Goal: Task Accomplishment & Management: Use online tool/utility

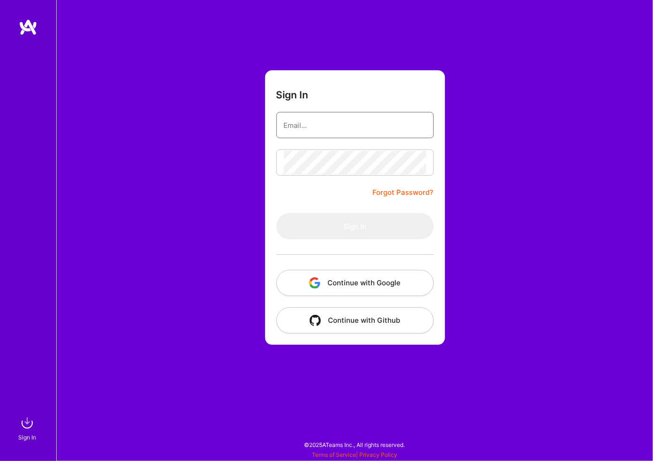
type input "[PERSON_NAME][EMAIL_ADDRESS][PERSON_NAME][DOMAIN_NAME]"
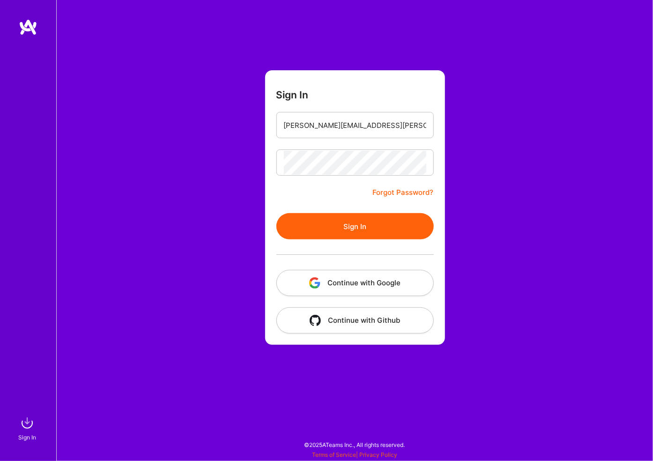
click at [276, 213] on button "Sign In" at bounding box center [354, 226] width 157 height 26
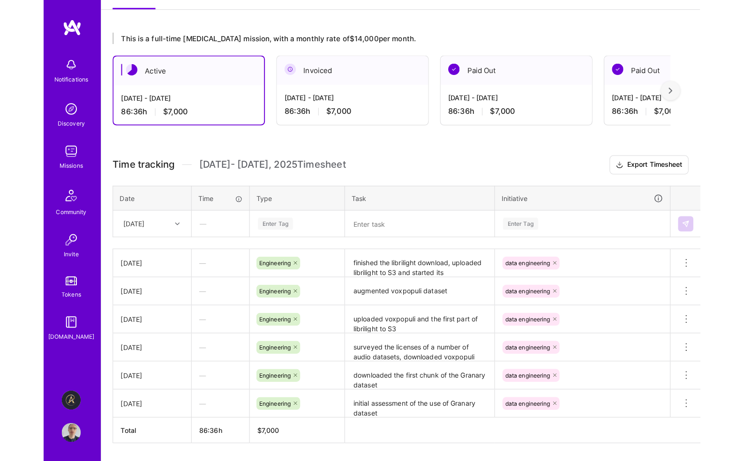
scroll to position [167, 0]
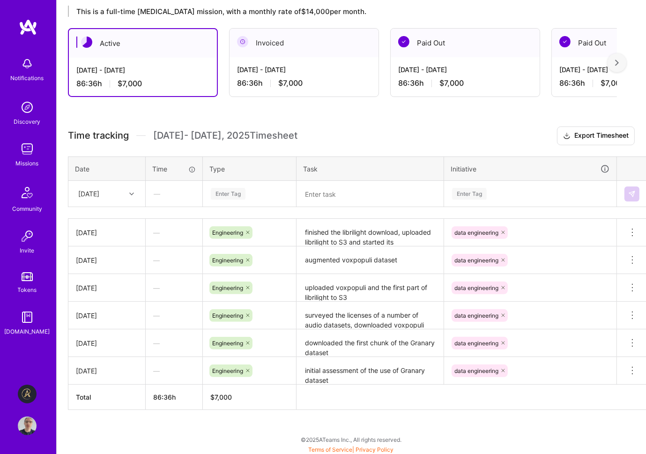
click at [127, 192] on div at bounding box center [133, 194] width 15 height 12
click at [106, 232] on div "[DATE]" at bounding box center [107, 237] width 76 height 17
click at [131, 192] on icon at bounding box center [131, 194] width 5 height 5
click at [109, 339] on div "[DATE]" at bounding box center [107, 341] width 76 height 17
click at [240, 187] on div "Enter Tag" at bounding box center [228, 194] width 35 height 15
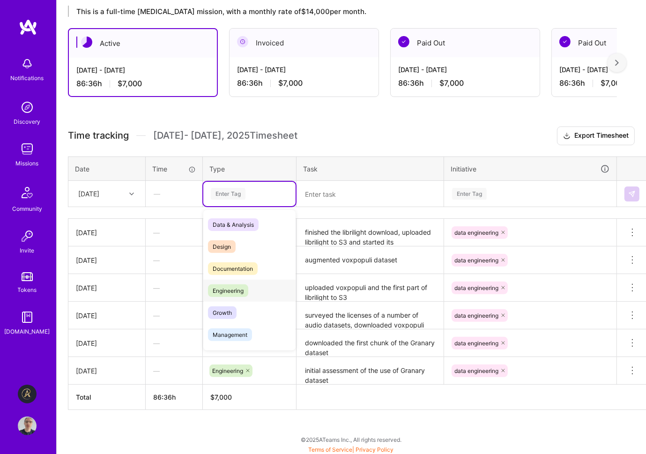
click at [244, 293] on span "Engineering" at bounding box center [228, 290] width 40 height 13
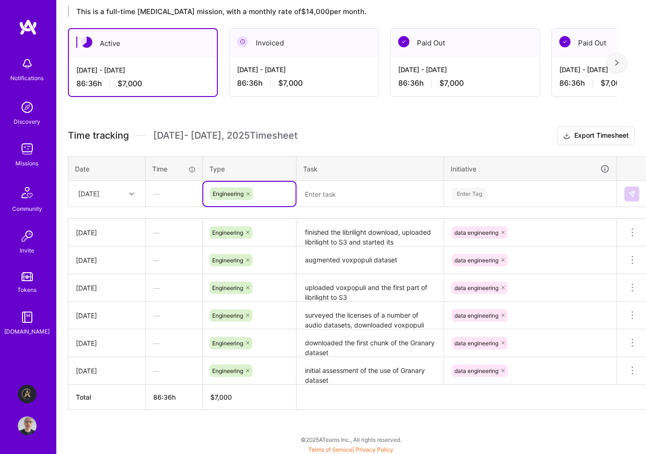
click at [515, 190] on div "Enter Tag" at bounding box center [530, 194] width 158 height 12
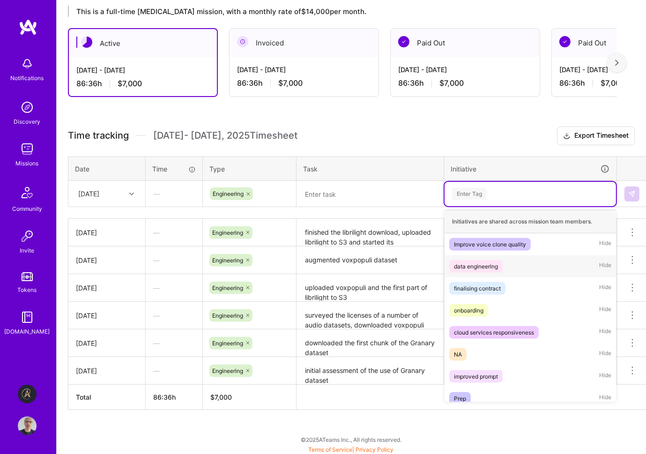
click at [516, 263] on div "data engineering Hide" at bounding box center [531, 266] width 172 height 22
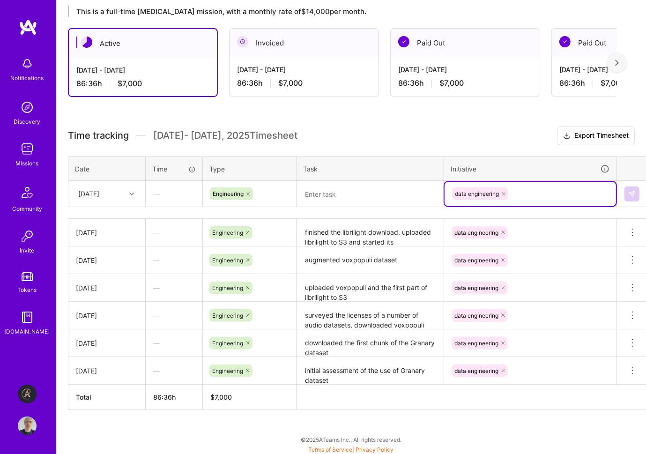
click at [362, 192] on textarea at bounding box center [370, 194] width 145 height 24
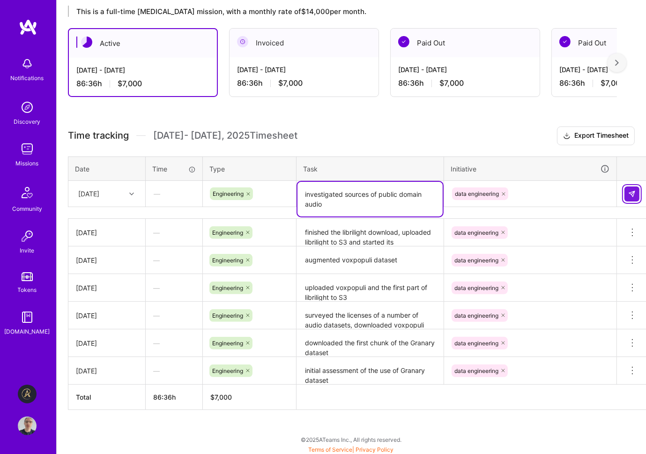
type textarea "investigated sources of public domain audio"
click at [634, 193] on img at bounding box center [631, 193] width 7 height 7
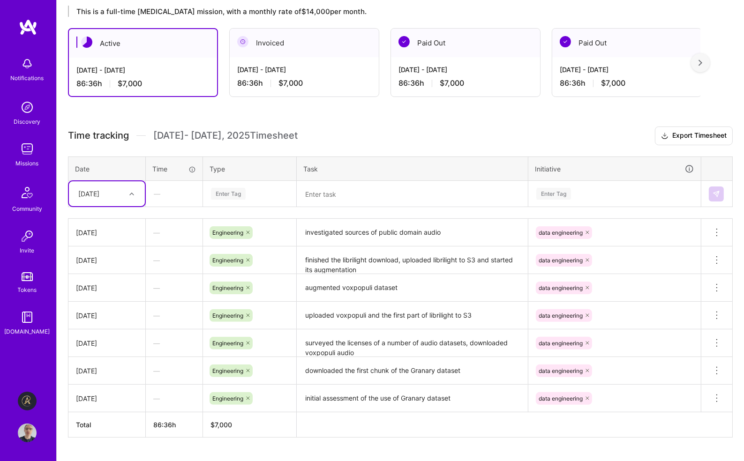
click at [461, 121] on div "This is a full-time [MEDICAL_DATA] mission, with a monthly rate of $14,000 per …" at bounding box center [400, 238] width 687 height 489
